Goal: Transaction & Acquisition: Purchase product/service

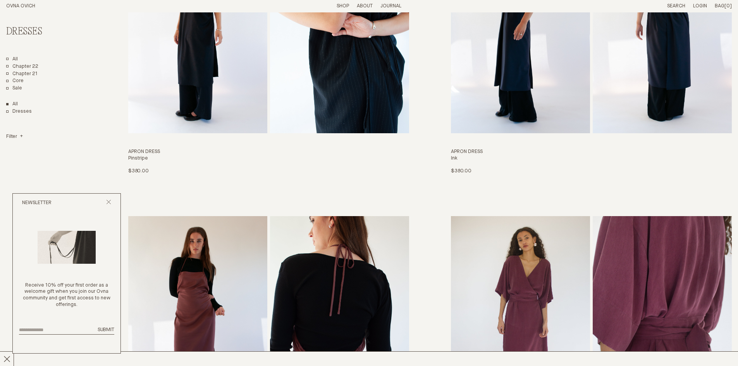
click at [113, 202] on div "Newsletter" at bounding box center [67, 203] width 108 height 19
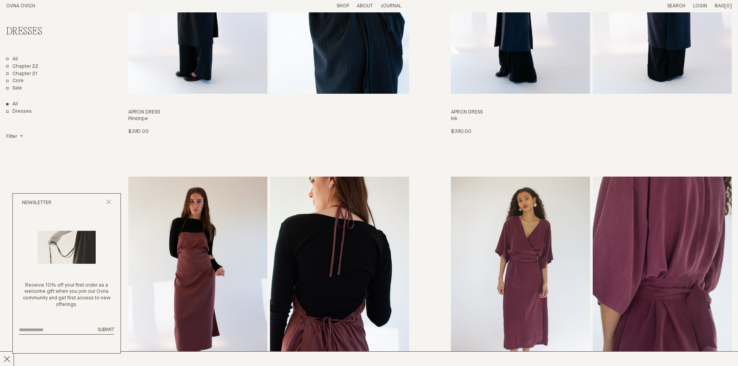
scroll to position [233, 0]
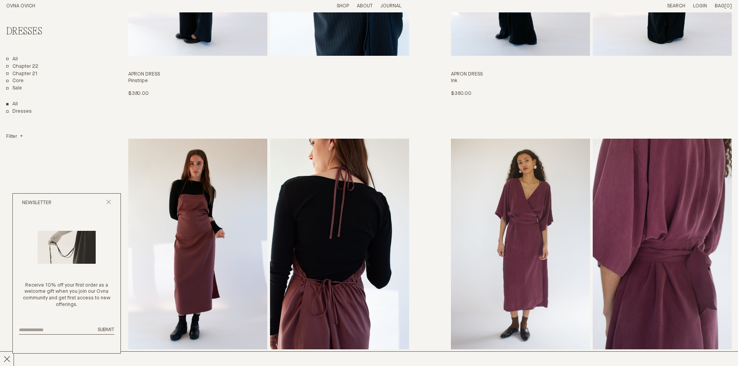
click at [104, 200] on div "Newsletter" at bounding box center [67, 203] width 108 height 19
click at [104, 201] on div "Newsletter" at bounding box center [67, 203] width 108 height 19
click at [107, 202] on icon "Close popup" at bounding box center [108, 202] width 5 height 5
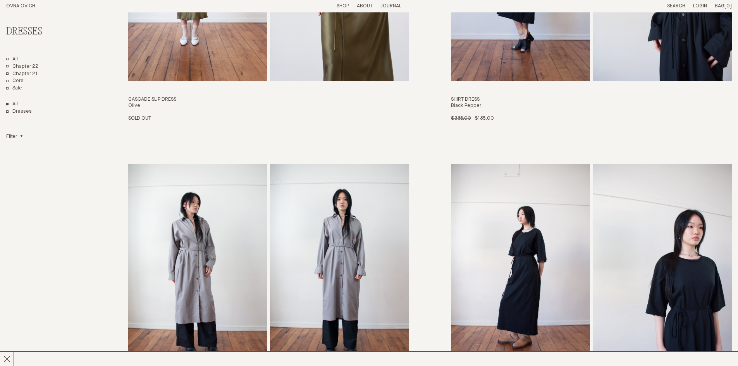
scroll to position [2646, 0]
